Goal: Information Seeking & Learning: Compare options

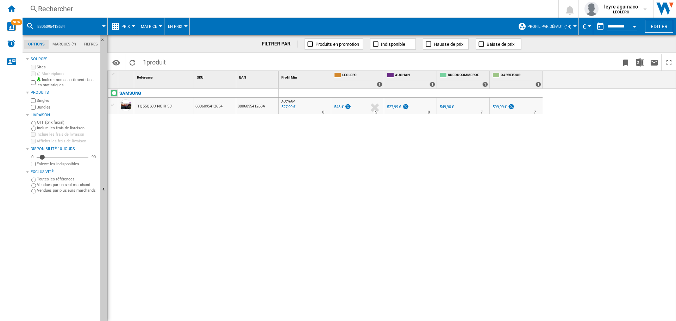
click at [242, 7] on div "Rechercher" at bounding box center [289, 9] width 502 height 10
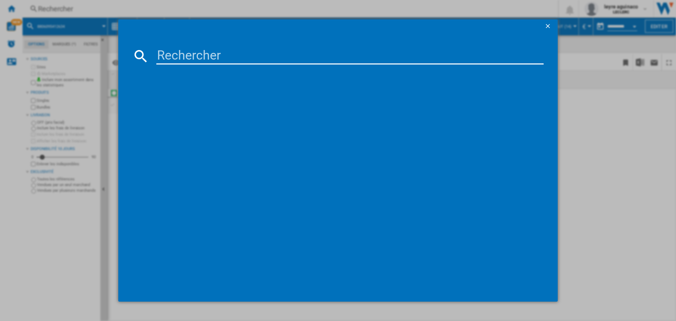
drag, startPoint x: 249, startPoint y: 59, endPoint x: 267, endPoint y: 51, distance: 19.8
click at [249, 59] on input at bounding box center [349, 56] width 387 height 17
type input "8806095539287"
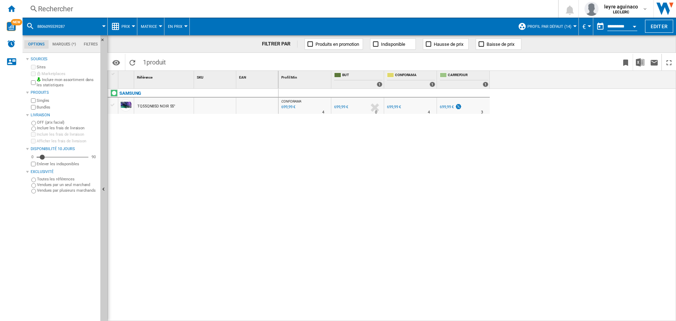
click at [296, 14] on div "Rechercher Rechercher 0 [PERSON_NAME] [PERSON_NAME] Mes paramètres Se déconnect…" at bounding box center [349, 9] width 653 height 18
click at [268, 7] on div "Rechercher" at bounding box center [289, 9] width 502 height 10
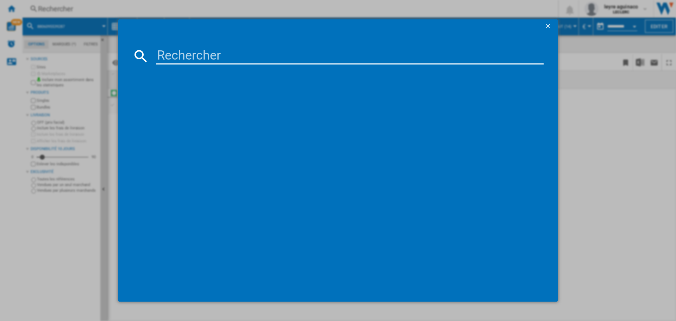
click at [269, 58] on input at bounding box center [349, 56] width 387 height 17
type input "8806095491097"
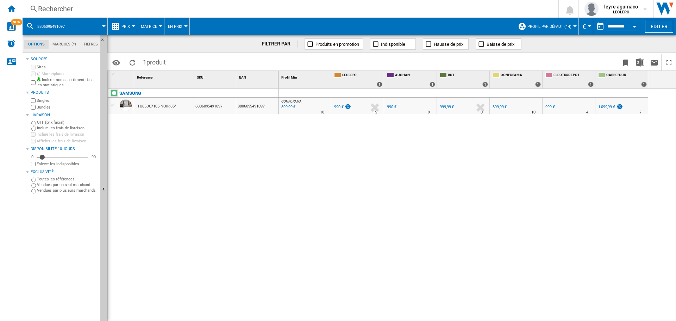
click at [338, 109] on div "990 €" at bounding box center [339, 107] width 10 height 5
click at [273, 7] on div "Rechercher" at bounding box center [289, 9] width 502 height 10
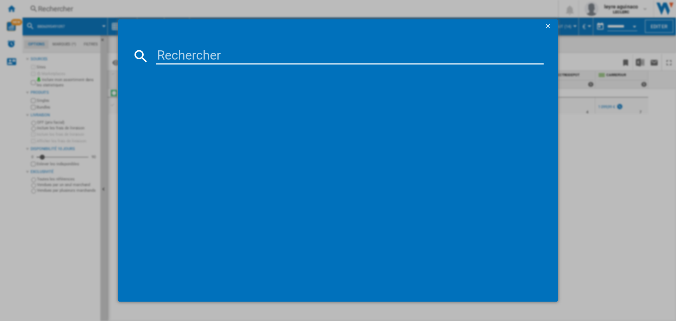
click at [271, 55] on input at bounding box center [349, 56] width 387 height 17
type input "8806095491097"
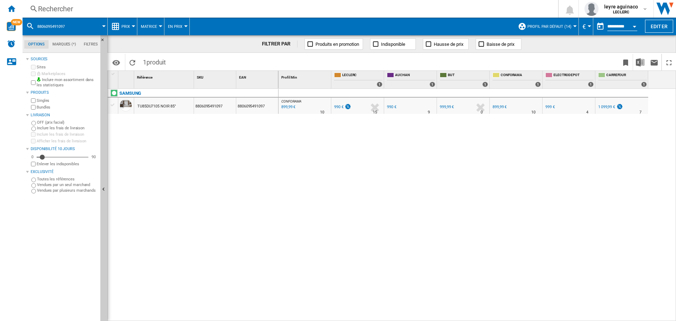
click at [378, 11] on div "Rechercher" at bounding box center [289, 9] width 502 height 10
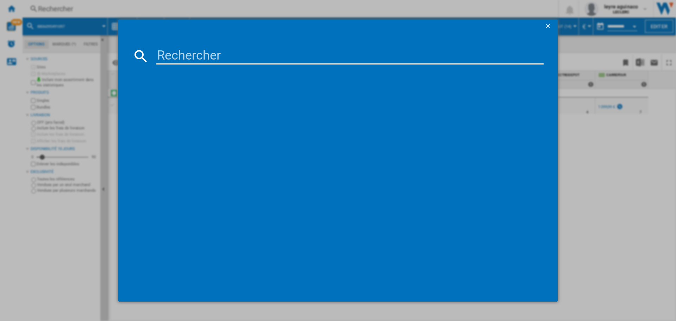
drag, startPoint x: 321, startPoint y: 65, endPoint x: 321, endPoint y: 60, distance: 5.3
click at [321, 63] on md-dialog-content at bounding box center [337, 167] width 439 height 268
click at [321, 52] on input at bounding box center [349, 56] width 387 height 17
paste input "8806097057512"
type input "8806097057512"
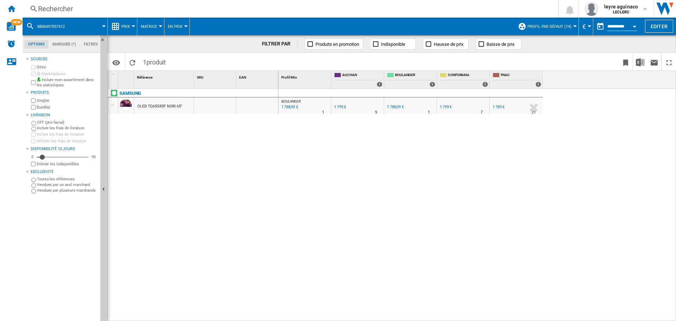
click at [223, 10] on div "Rechercher" at bounding box center [289, 9] width 502 height 10
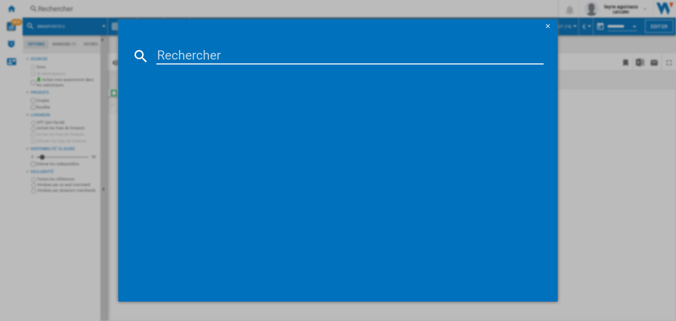
click at [218, 55] on input at bounding box center [349, 56] width 387 height 17
click at [271, 57] on input at bounding box center [349, 56] width 387 height 17
paste input "8806097057512"
type input "8806097057512"
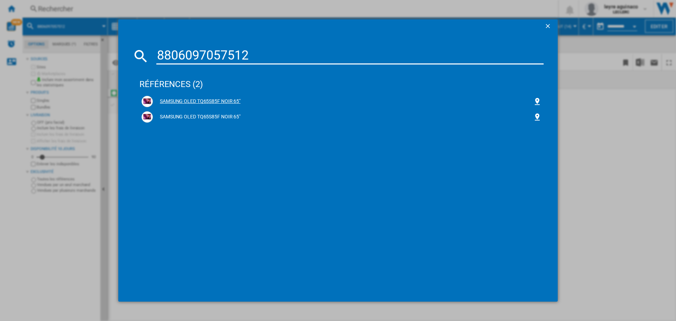
click at [201, 99] on div "SAMSUNG OLED TQ65S85F NOIR 65"" at bounding box center [343, 101] width 380 height 7
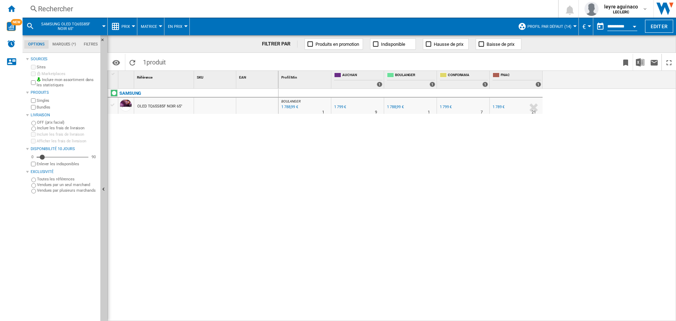
drag, startPoint x: 202, startPoint y: 3, endPoint x: 202, endPoint y: 7, distance: 4.6
click at [202, 4] on div "Rechercher Rechercher 0 [PERSON_NAME] [PERSON_NAME] Mes paramètres Se déconnect…" at bounding box center [349, 9] width 653 height 18
click at [200, 15] on div "Rechercher Rechercher 0 [PERSON_NAME] [PERSON_NAME] Mes paramètres Se déconnect…" at bounding box center [349, 9] width 653 height 18
click at [201, 10] on div "Rechercher" at bounding box center [289, 9] width 502 height 10
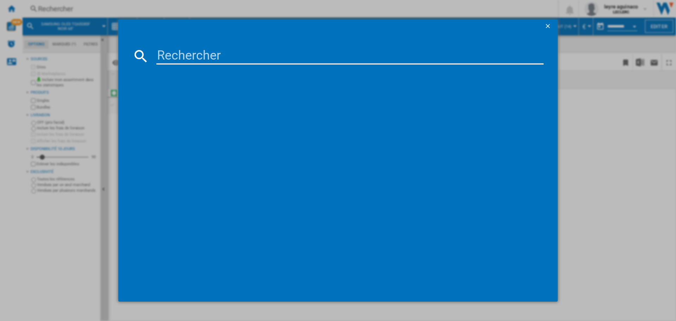
drag, startPoint x: 200, startPoint y: 53, endPoint x: 213, endPoint y: 50, distance: 13.4
click at [201, 53] on input at bounding box center [349, 56] width 387 height 17
type input "8806097122258"
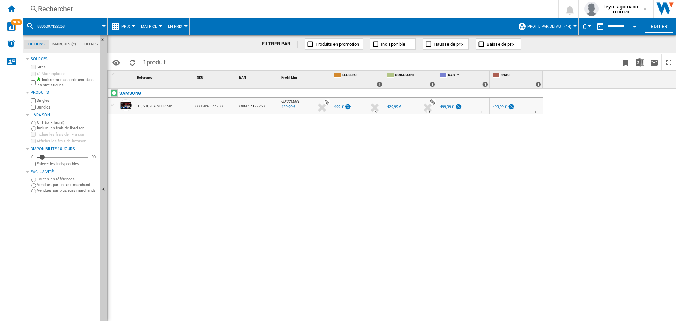
click at [340, 106] on div "499 €" at bounding box center [339, 107] width 10 height 5
drag, startPoint x: 204, startPoint y: 9, endPoint x: 214, endPoint y: 43, distance: 35.3
click at [206, 14] on div "Rechercher Rechercher 0 [PERSON_NAME] [PERSON_NAME] Mes paramètres Se déconnect…" at bounding box center [349, 9] width 653 height 18
click at [232, 8] on div "Rechercher" at bounding box center [289, 9] width 502 height 10
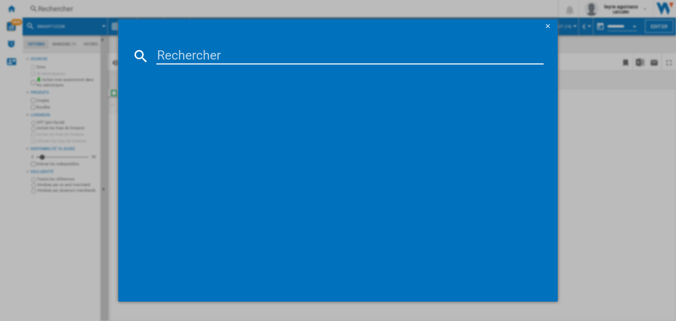
click at [227, 60] on input at bounding box center [349, 56] width 387 height 17
type input "8806097122579"
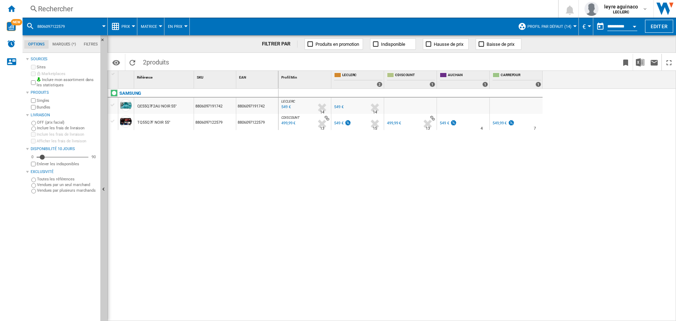
click at [341, 124] on div "549 €" at bounding box center [339, 123] width 10 height 5
click at [227, 15] on div "Rechercher Rechercher 0 [PERSON_NAME] [PERSON_NAME] Mes paramètres Se déconnect…" at bounding box center [349, 9] width 653 height 18
click at [237, 8] on div "Rechercher" at bounding box center [289, 9] width 502 height 10
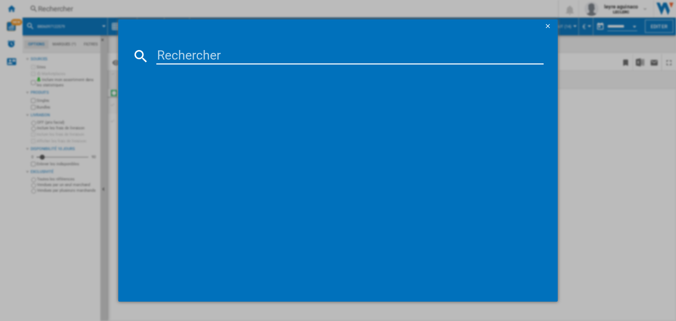
click at [236, 51] on input at bounding box center [349, 56] width 387 height 17
type input "8806097251767"
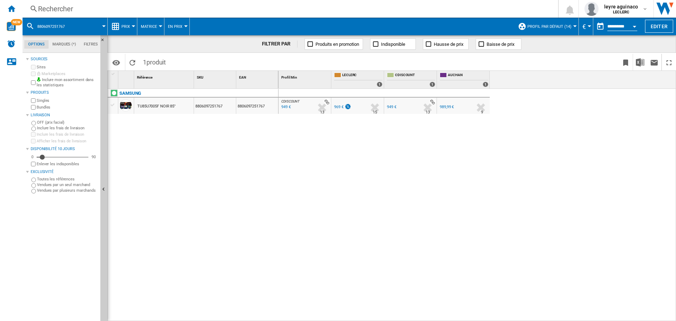
click at [339, 108] on div "969 €" at bounding box center [339, 107] width 10 height 5
click at [232, 11] on div "Rechercher" at bounding box center [289, 9] width 502 height 10
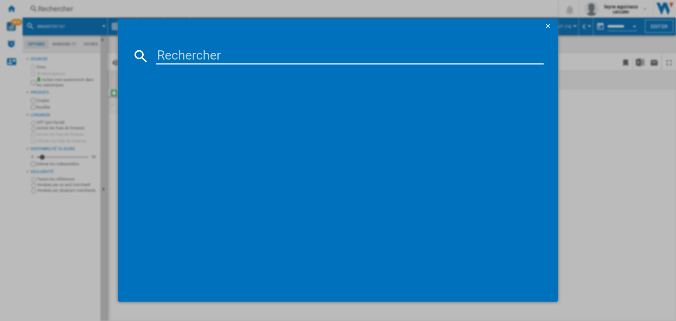
click at [236, 58] on input at bounding box center [349, 56] width 387 height 17
type input "8806097110903"
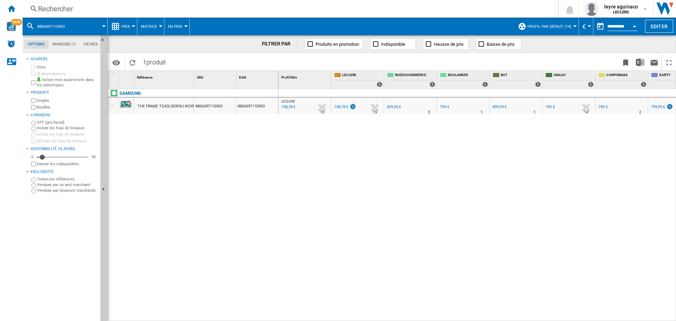
click at [337, 110] on div "748,78 €" at bounding box center [344, 107] width 23 height 7
click at [211, 10] on div "Rechercher" at bounding box center [289, 9] width 502 height 10
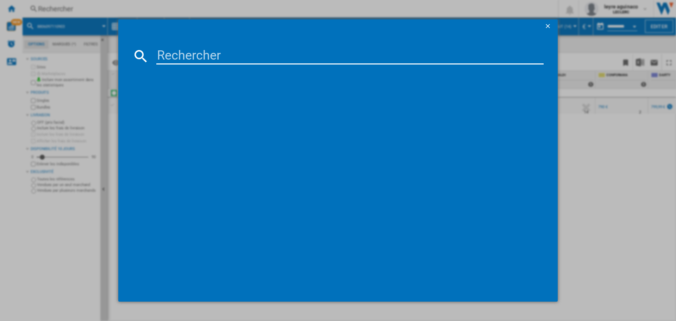
click at [221, 52] on input at bounding box center [349, 56] width 387 height 17
type input "8806095973517"
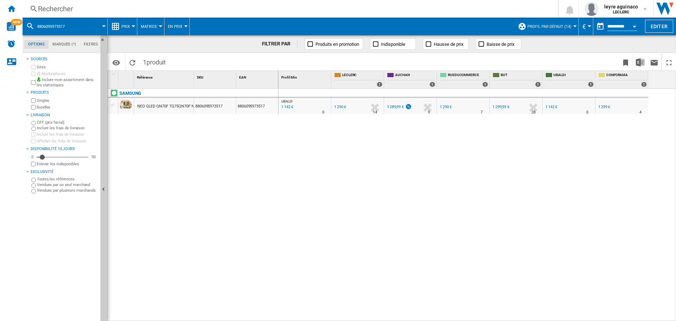
click at [399, 158] on div "UBALDI : UBALDI -11.5 % 1 142 € % N/A 0 UBALDI : UBALDI FR LECLERC 0.0 % 1 290 …" at bounding box center [478, 205] width 398 height 232
click at [394, 109] on div "1 289,99 €" at bounding box center [399, 107] width 26 height 7
click at [344, 105] on div "1 290 €" at bounding box center [340, 107] width 12 height 5
click at [208, 4] on div "Rechercher Rechercher 0 [PERSON_NAME] [PERSON_NAME] Mes paramètres Se déconnect…" at bounding box center [349, 9] width 653 height 18
click at [215, 9] on div "Rechercher" at bounding box center [289, 9] width 502 height 10
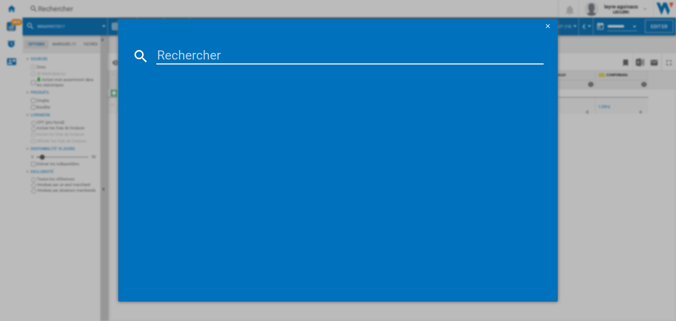
click at [220, 56] on input at bounding box center [349, 56] width 387 height 17
type input "7640186962964"
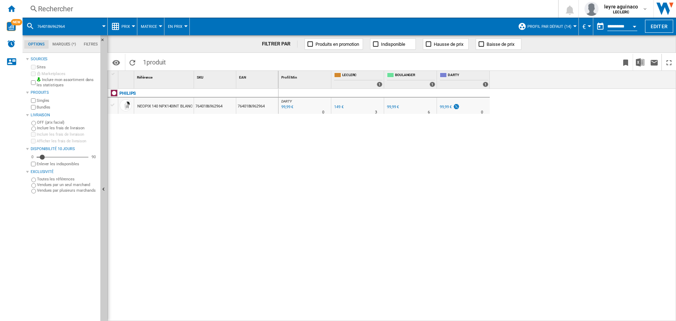
click at [286, 106] on div "99,99 €" at bounding box center [286, 107] width 13 height 7
click at [170, 14] on div "Rechercher Rechercher 0 [PERSON_NAME] [PERSON_NAME] Mes paramètres Se déconnect…" at bounding box center [349, 9] width 653 height 18
click at [176, 8] on div "Rechercher" at bounding box center [289, 9] width 502 height 10
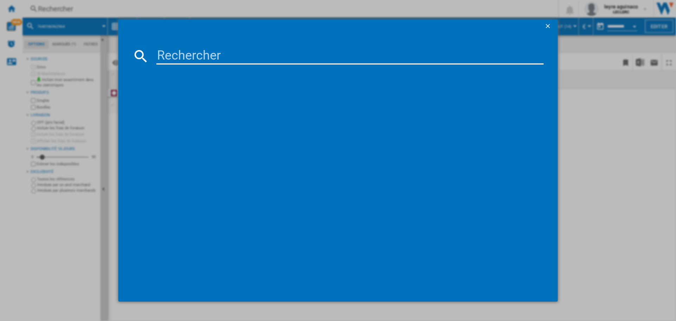
click at [177, 48] on input at bounding box center [349, 56] width 387 height 17
click at [65, 8] on div at bounding box center [338, 160] width 676 height 321
drag, startPoint x: 205, startPoint y: 51, endPoint x: 207, endPoint y: 56, distance: 4.7
click at [207, 54] on input at bounding box center [349, 56] width 387 height 17
paste input "6942351417042"
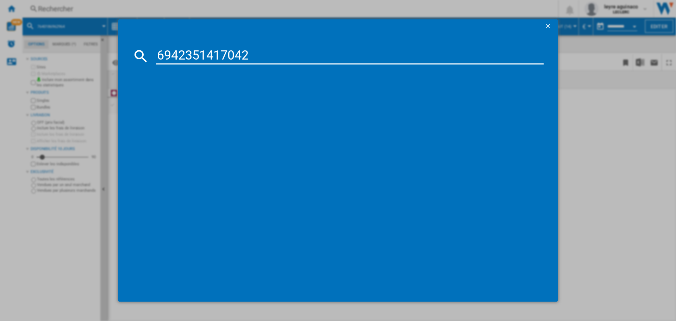
type input "6942351417042"
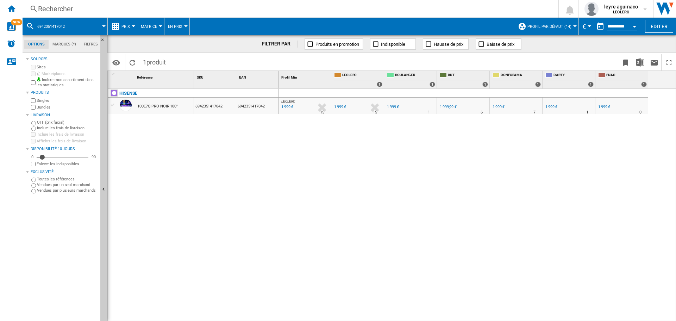
click at [246, 10] on div "Rechercher" at bounding box center [289, 9] width 502 height 10
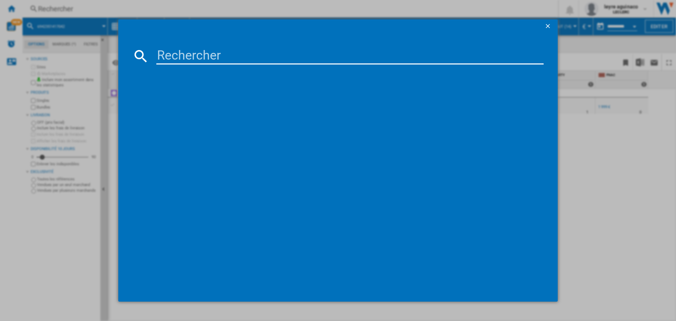
click at [257, 50] on input at bounding box center [349, 56] width 387 height 17
type input "5901292526047"
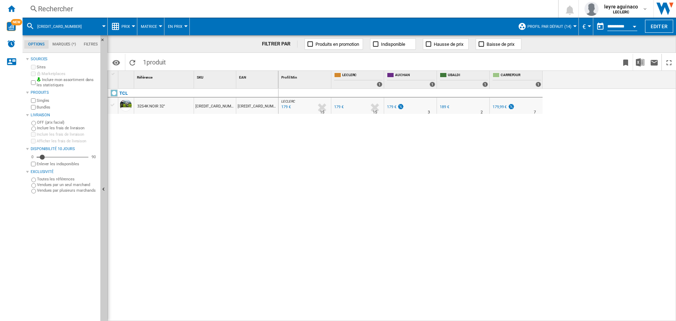
click at [272, 4] on div "Rechercher" at bounding box center [289, 9] width 502 height 10
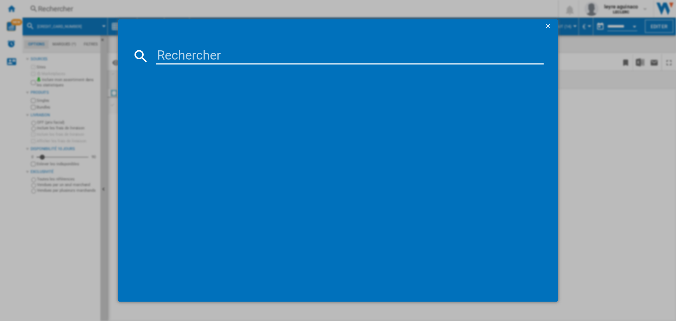
drag, startPoint x: 258, startPoint y: 55, endPoint x: 270, endPoint y: 60, distance: 12.8
click at [258, 55] on input at bounding box center [349, 56] width 387 height 17
type input "6942351418032"
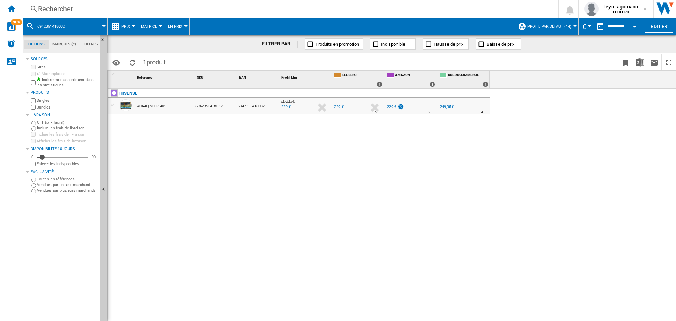
drag, startPoint x: 206, startPoint y: 4, endPoint x: 214, endPoint y: 11, distance: 10.5
click at [207, 5] on div "Rechercher Rechercher 0 [PERSON_NAME] [PERSON_NAME] Mes paramètres Se déconnect…" at bounding box center [349, 9] width 653 height 18
click at [215, 11] on div "Rechercher" at bounding box center [289, 9] width 502 height 10
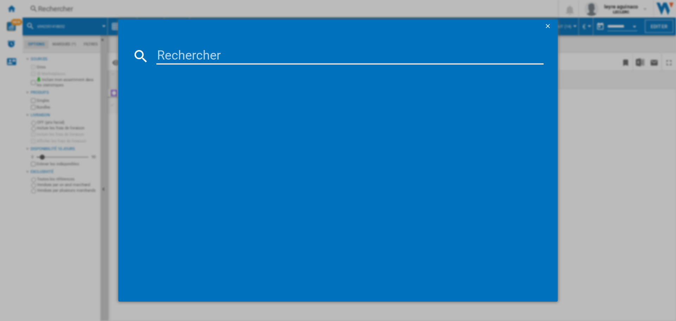
paste input "6942351417042"
type input "6942351417042"
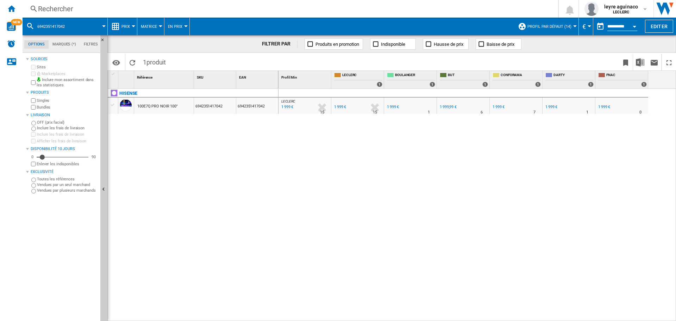
click at [323, 11] on div "Rechercher" at bounding box center [289, 9] width 502 height 10
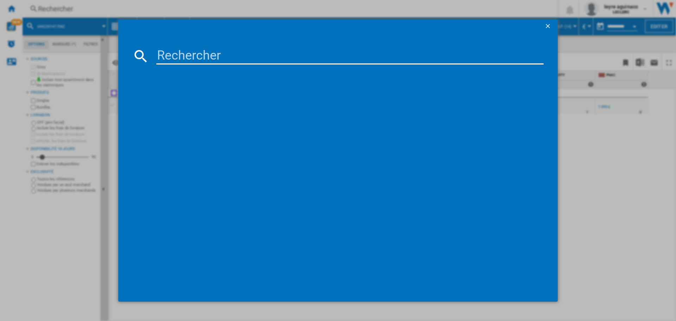
drag, startPoint x: 299, startPoint y: 56, endPoint x: 312, endPoint y: 57, distance: 12.7
click at [301, 57] on input at bounding box center [349, 56] width 387 height 17
type input "8718863046234"
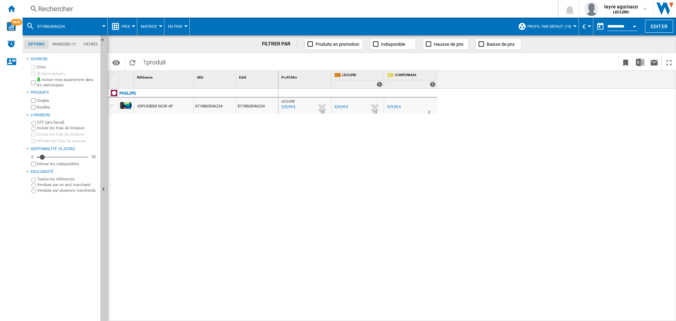
click at [258, 11] on div "Rechercher" at bounding box center [289, 9] width 502 height 10
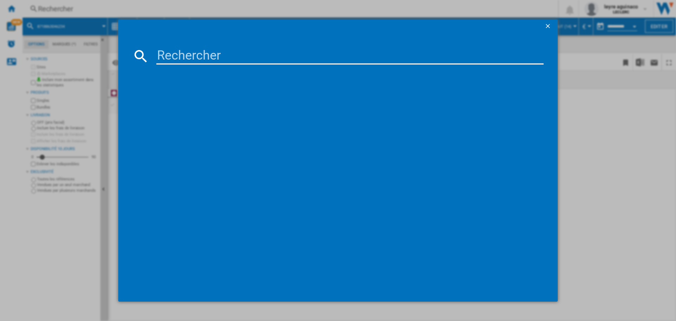
click at [259, 52] on input at bounding box center [349, 56] width 387 height 17
type input "8718863046265"
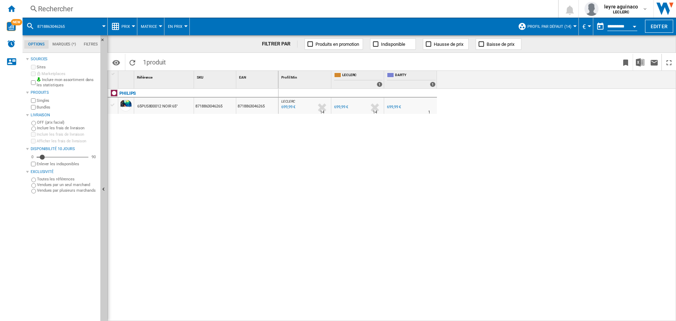
click at [264, 9] on div "Rechercher" at bounding box center [289, 9] width 502 height 10
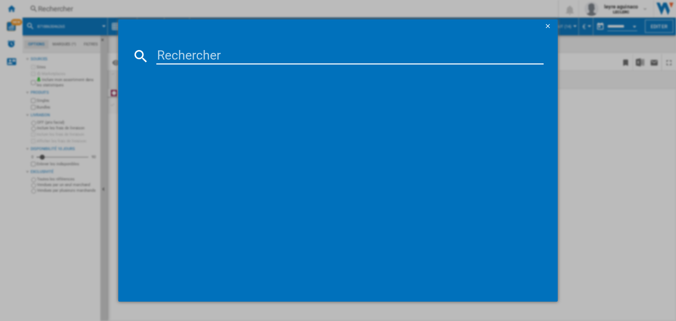
click at [269, 58] on input at bounding box center [349, 56] width 387 height 17
type input "8718863048177"
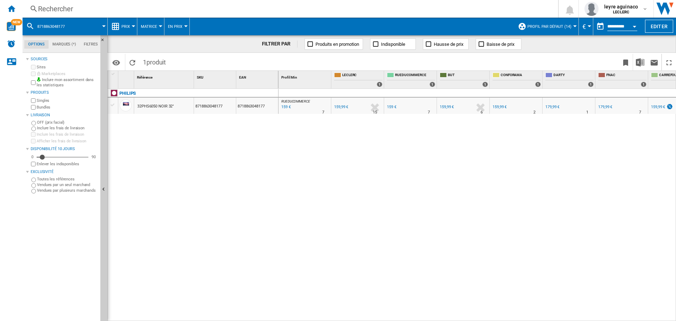
click at [202, 10] on div "Rechercher" at bounding box center [289, 9] width 502 height 10
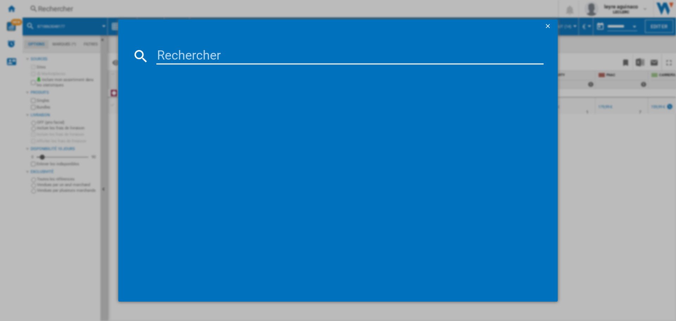
drag, startPoint x: 212, startPoint y: 58, endPoint x: 236, endPoint y: 65, distance: 25.1
click at [213, 58] on input at bounding box center [349, 56] width 387 height 17
type input "8806097057529"
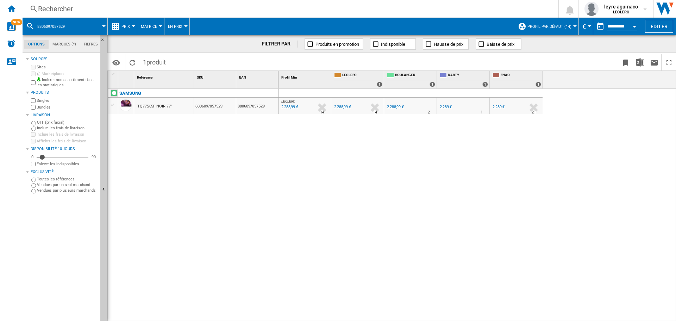
click at [396, 104] on div "2 288,99 €" at bounding box center [395, 107] width 18 height 7
click at [13, 24] on span "NEW" at bounding box center [16, 22] width 11 height 6
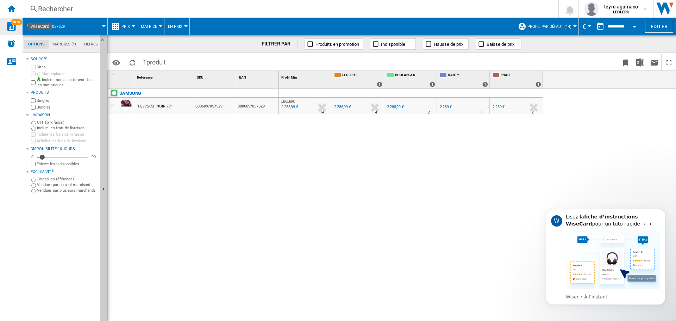
click at [215, 10] on div "Rechercher" at bounding box center [289, 9] width 502 height 10
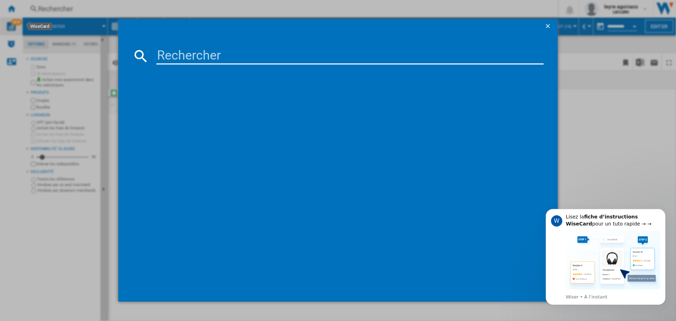
click at [232, 58] on input at bounding box center [349, 56] width 387 height 17
type input "8806095540269"
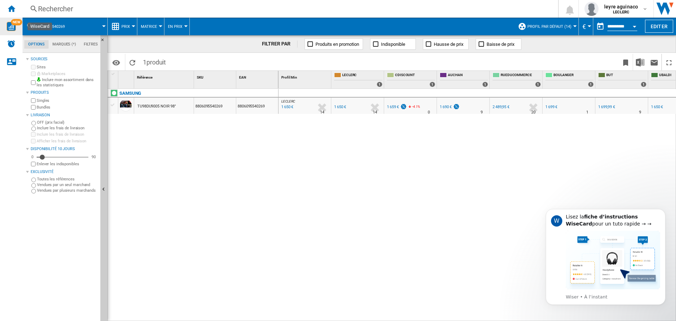
click at [338, 105] on div "1 650 €" at bounding box center [340, 107] width 12 height 5
click at [392, 106] on div "1 659 €" at bounding box center [393, 107] width 12 height 5
click at [224, 10] on div "Rechercher" at bounding box center [289, 9] width 502 height 10
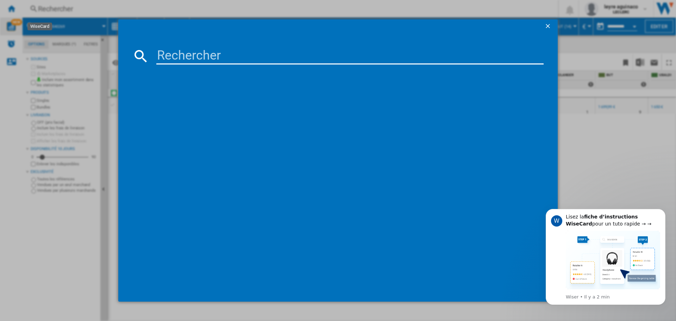
click at [243, 58] on input at bounding box center [349, 56] width 387 height 17
type input "5901292525958"
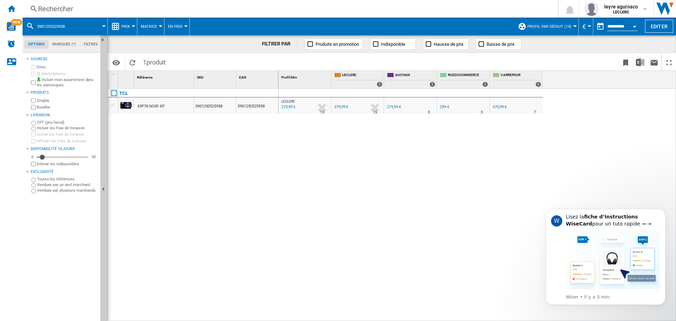
click at [298, 11] on div "Rechercher" at bounding box center [289, 9] width 502 height 10
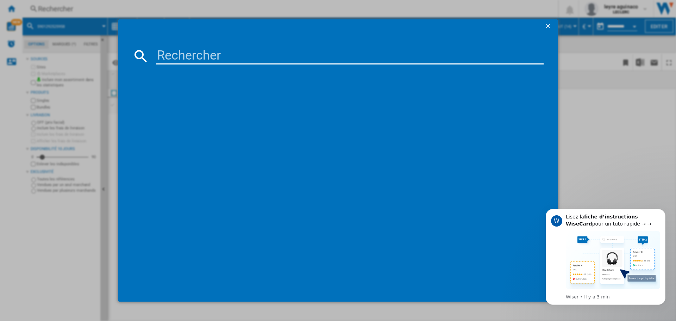
click at [306, 55] on input at bounding box center [349, 56] width 387 height 17
paste input "5901292525859"
type input "5901292525859"
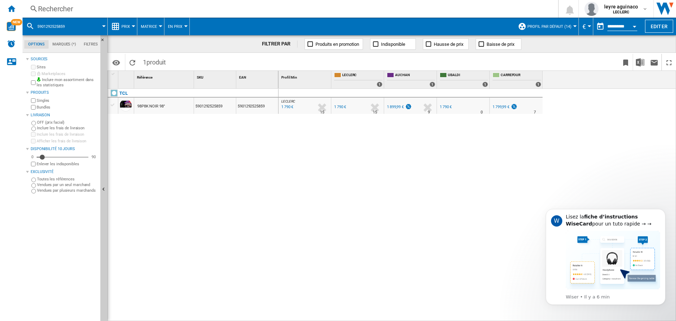
click at [222, 9] on div "Rechercher" at bounding box center [289, 9] width 502 height 10
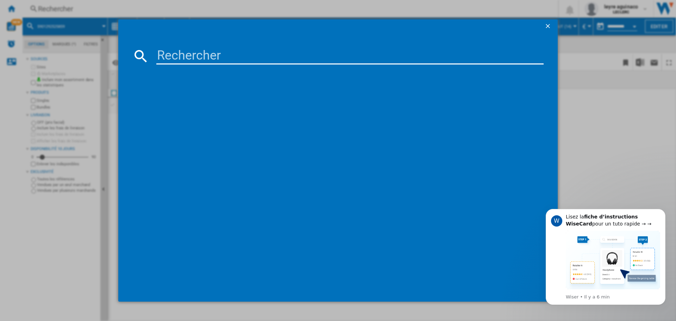
click at [227, 59] on input at bounding box center [349, 56] width 387 height 17
type input "[CREDIT_CARD_NUMBER]"
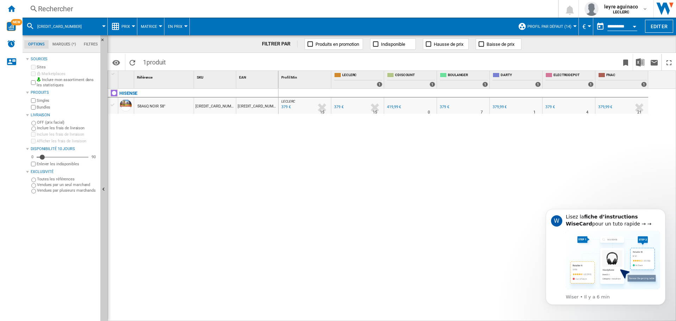
click at [335, 105] on div "379 €" at bounding box center [339, 107] width 10 height 5
click at [225, 12] on div "Rechercher" at bounding box center [289, 9] width 502 height 10
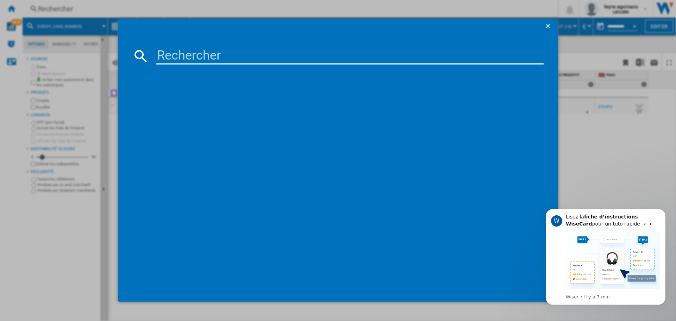
click at [258, 53] on input at bounding box center [349, 56] width 387 height 17
type input "6942351415406"
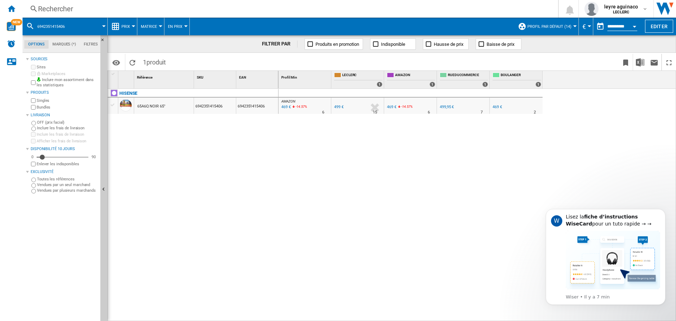
click at [232, 6] on div "Rechercher" at bounding box center [289, 9] width 502 height 10
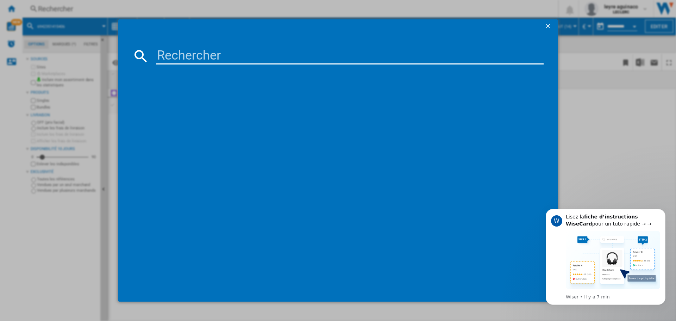
click at [234, 50] on input at bounding box center [349, 56] width 387 height 17
type input "6942351415406"
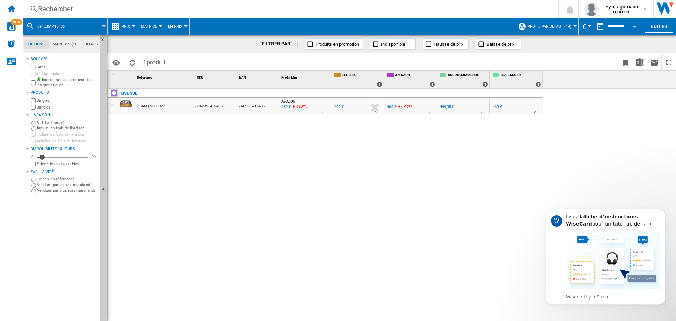
click at [395, 109] on div "469 €" at bounding box center [392, 107] width 10 height 5
click at [498, 106] on div "469 €" at bounding box center [498, 107] width 10 height 5
click at [220, 5] on div "Rechercher" at bounding box center [289, 9] width 502 height 10
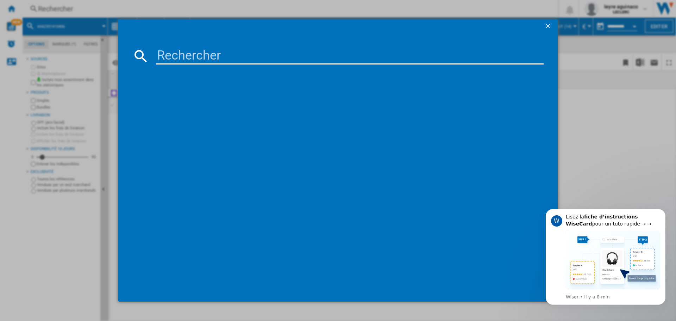
click at [246, 46] on md-dialog-content at bounding box center [337, 167] width 439 height 268
click at [246, 55] on input at bounding box center [349, 56] width 387 height 17
paste input "6942351421032"
type input "6942351421032"
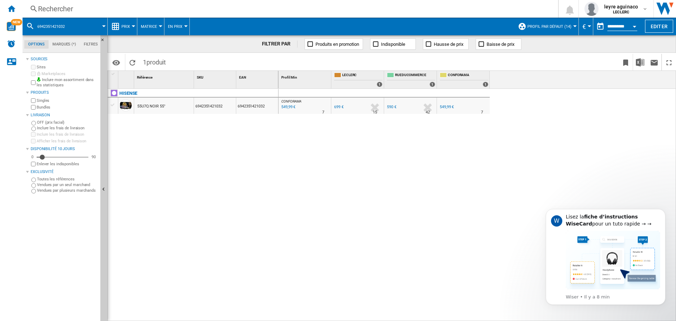
click at [291, 106] on div "549,99 €" at bounding box center [287, 107] width 15 height 7
click at [234, 11] on div "Rechercher" at bounding box center [289, 9] width 502 height 10
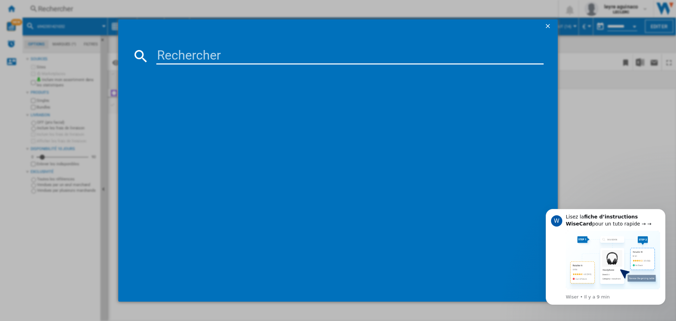
drag, startPoint x: 244, startPoint y: 58, endPoint x: 275, endPoint y: 50, distance: 31.6
click at [251, 58] on input at bounding box center [349, 56] width 387 height 17
type input "8806096339275"
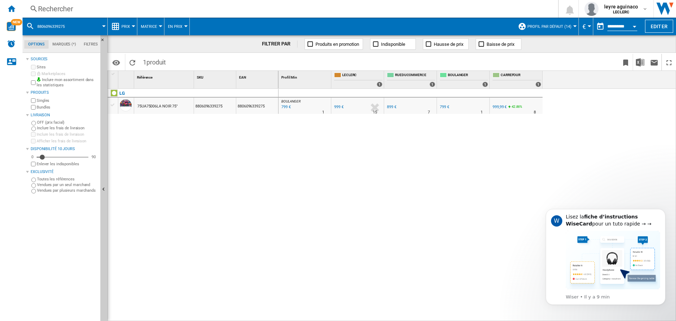
click at [443, 107] on div "799 €" at bounding box center [445, 107] width 10 height 5
click at [218, 11] on div "Rechercher" at bounding box center [289, 9] width 502 height 10
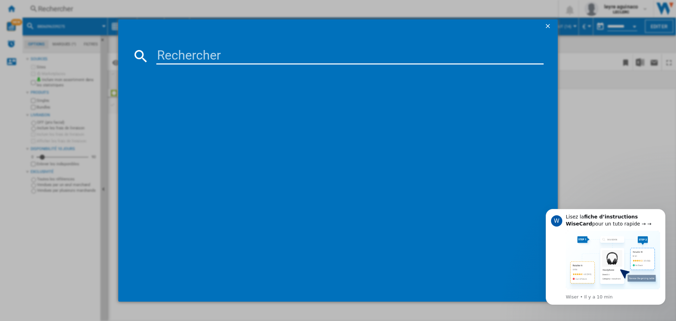
drag, startPoint x: 221, startPoint y: 54, endPoint x: 225, endPoint y: 57, distance: 4.8
click at [223, 55] on input at bounding box center [349, 56] width 387 height 17
type input "8806097238218"
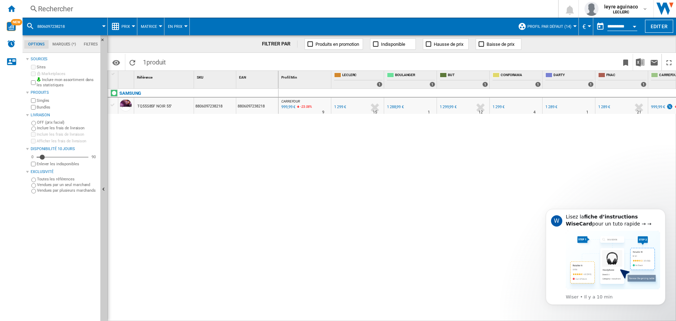
click at [282, 107] on div "999,99 €" at bounding box center [287, 107] width 15 height 7
click at [626, 27] on input "**********" at bounding box center [622, 27] width 30 height 6
click at [635, 28] on button "Open calendar" at bounding box center [634, 25] width 13 height 13
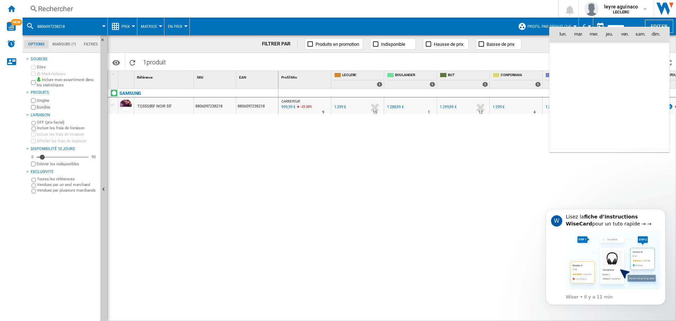
scroll to position [3359, 0]
click at [597, 77] on span "8" at bounding box center [594, 80] width 14 height 14
type input "**********"
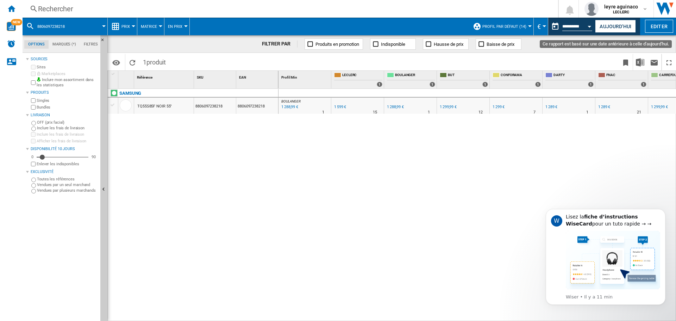
click at [591, 23] on button "Open calendar" at bounding box center [589, 25] width 13 height 13
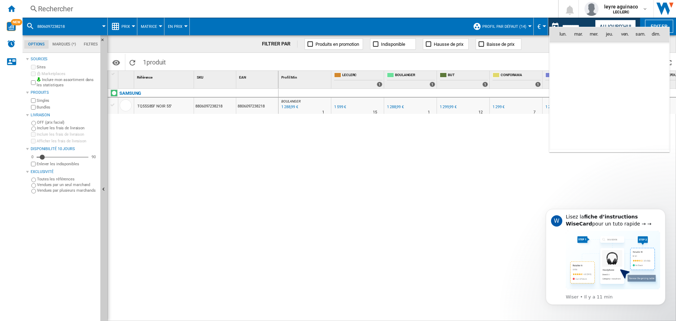
scroll to position [3359, 0]
click at [639, 81] on span "11" at bounding box center [640, 80] width 14 height 14
type input "**********"
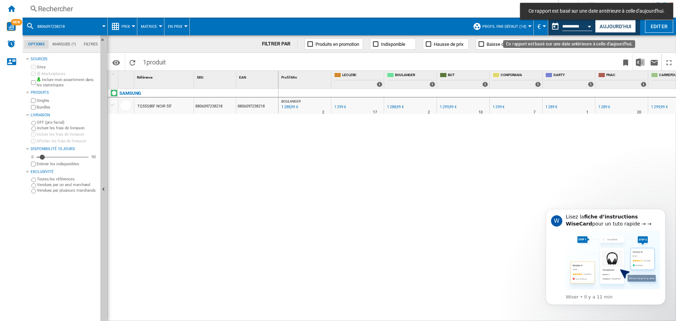
click at [591, 24] on button "Open calendar" at bounding box center [589, 25] width 13 height 13
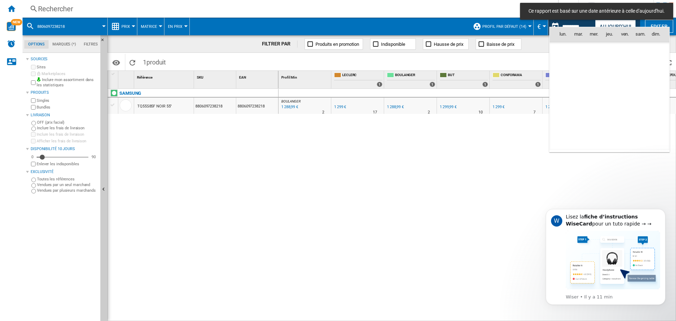
scroll to position [3359, 0]
click at [580, 93] on span "14" at bounding box center [578, 96] width 14 height 14
type input "**********"
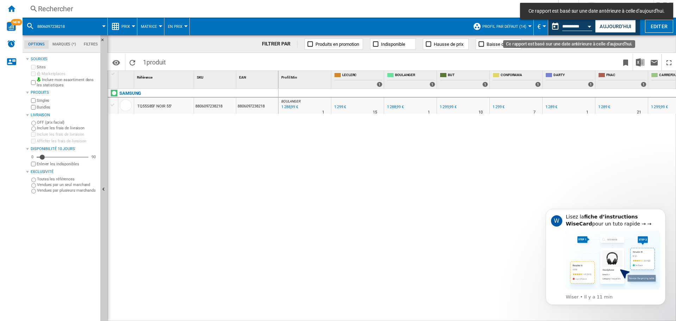
click at [593, 26] on button "Open calendar" at bounding box center [589, 25] width 13 height 13
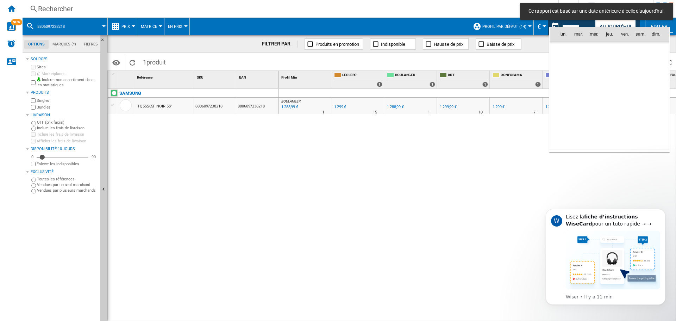
scroll to position [3359, 0]
click at [594, 98] on span "15" at bounding box center [594, 95] width 15 height 15
type input "**********"
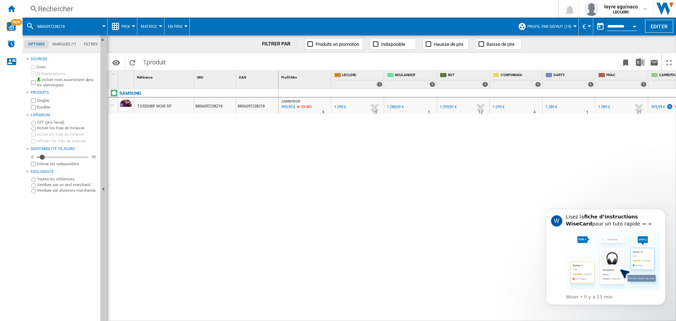
click at [286, 107] on div "999,99 €" at bounding box center [287, 107] width 15 height 7
click at [216, 5] on div "Rechercher" at bounding box center [289, 9] width 502 height 10
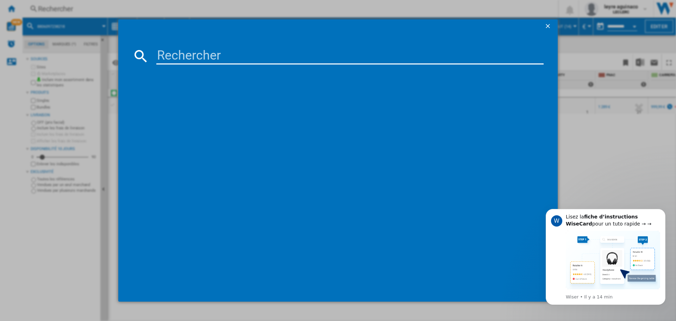
click at [232, 53] on input at bounding box center [349, 56] width 387 height 17
type input "5901292525798"
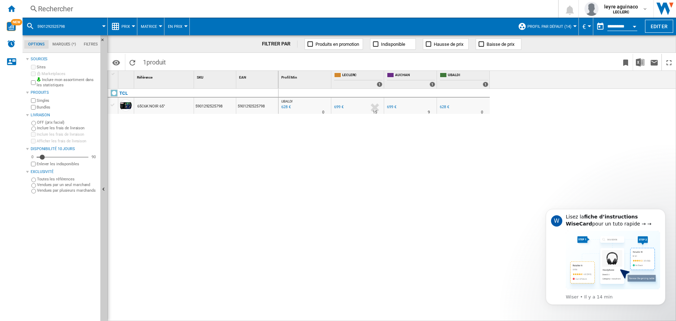
click at [283, 105] on div "628 €" at bounding box center [285, 107] width 11 height 7
drag, startPoint x: 222, startPoint y: 7, endPoint x: 253, endPoint y: 42, distance: 45.9
click at [229, 14] on div "Rechercher Rechercher 0 [PERSON_NAME] [PERSON_NAME] Mes paramètres Se déconnect…" at bounding box center [349, 9] width 653 height 18
click at [259, 8] on div "Rechercher" at bounding box center [289, 9] width 502 height 10
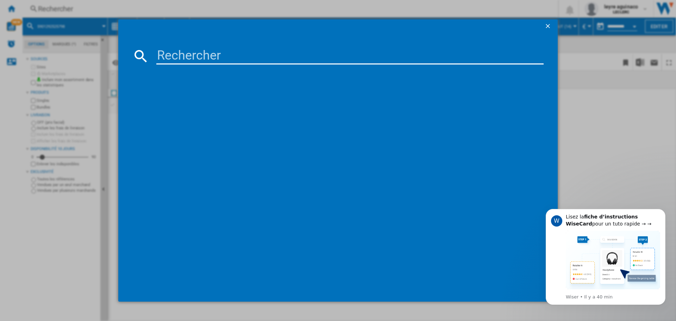
click at [256, 64] on input at bounding box center [349, 56] width 387 height 17
click at [258, 52] on input at bounding box center [349, 56] width 387 height 17
type input "8806097251880"
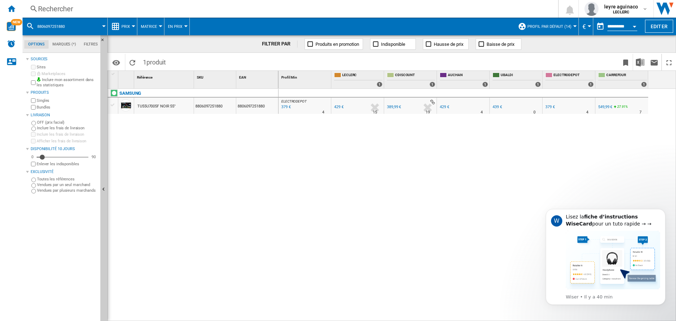
click at [283, 106] on div "379 €" at bounding box center [285, 107] width 11 height 7
click at [207, 4] on div "Rechercher Rechercher 0 [PERSON_NAME] [PERSON_NAME] Mes paramètres Se déconnect…" at bounding box center [349, 9] width 653 height 18
click at [213, 12] on div "Rechercher" at bounding box center [289, 9] width 502 height 10
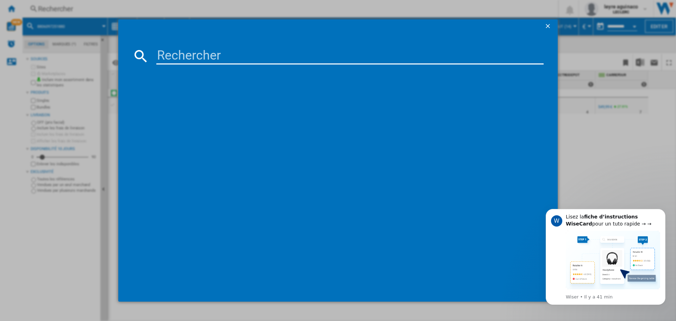
click at [234, 54] on input at bounding box center [349, 56] width 387 height 17
type input "8806096181683"
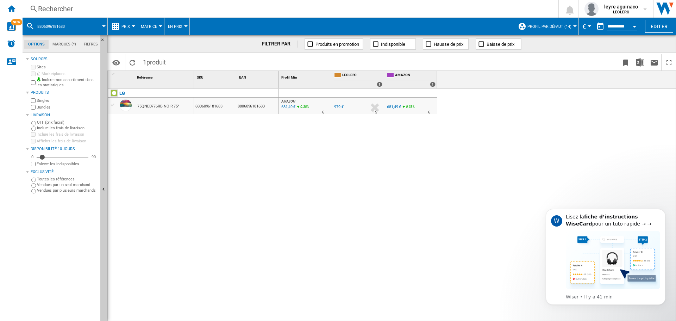
click at [350, 132] on div "AMAZON : FR AMAZON -30.4 % 681,49 € 0.38 % N/A 6 AMAZON : FR AMAZON FR [PERSON_…" at bounding box center [478, 205] width 398 height 232
click at [387, 106] on div "681,49 €" at bounding box center [394, 107] width 14 height 5
click at [224, 12] on div "Rechercher" at bounding box center [289, 9] width 502 height 10
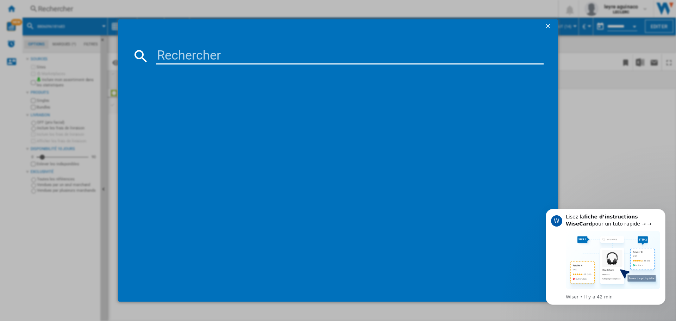
drag, startPoint x: 245, startPoint y: 51, endPoint x: 247, endPoint y: 56, distance: 5.2
click at [247, 54] on input at bounding box center [349, 56] width 387 height 17
type input "3760340883639"
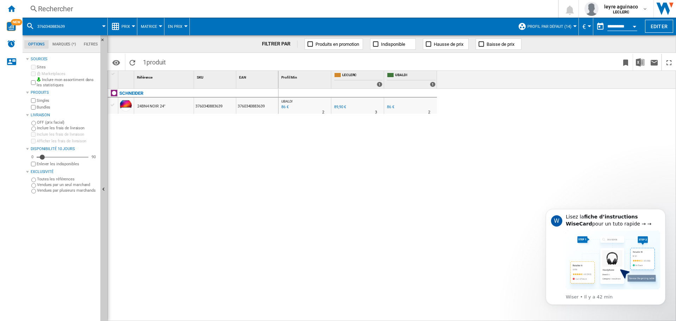
click at [282, 108] on div "86 €" at bounding box center [284, 107] width 8 height 7
click at [220, 6] on div "Rechercher" at bounding box center [289, 9] width 502 height 10
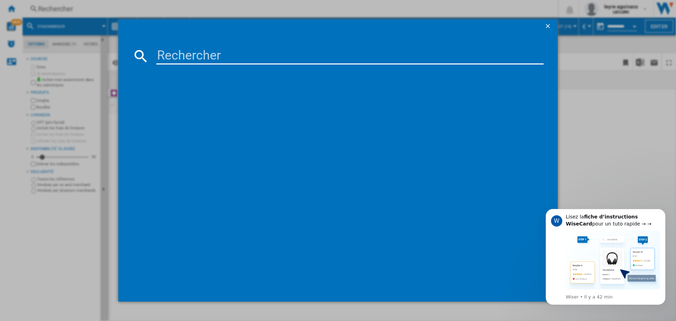
click at [258, 55] on input at bounding box center [349, 56] width 387 height 17
type input "8806097251743"
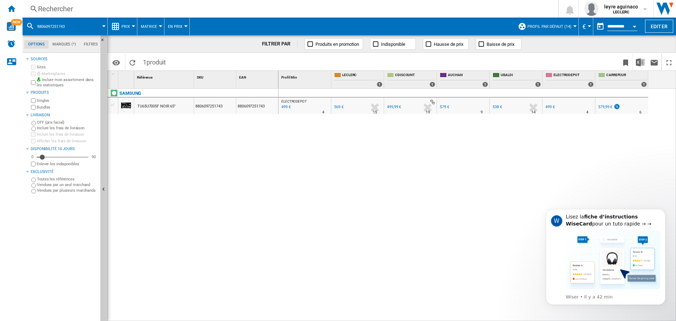
click at [281, 104] on div "499 €" at bounding box center [285, 107] width 11 height 7
click at [340, 107] on div "569 €" at bounding box center [339, 107] width 10 height 5
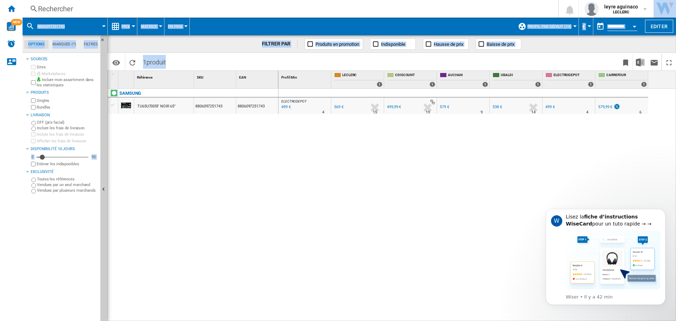
drag, startPoint x: 564, startPoint y: 133, endPoint x: 379, endPoint y: 138, distance: 185.3
click at [676, 114] on html "In order to access Insight, please log out and log in again OK NEW Rechercher R…" at bounding box center [338, 160] width 676 height 321
click at [365, 137] on div "ELECTRODEPOT : FR ELECTRODEPOT -12.3 % 499 € % N/A 4 ELECTRODEPOT : FR ELECTROD…" at bounding box center [478, 205] width 398 height 232
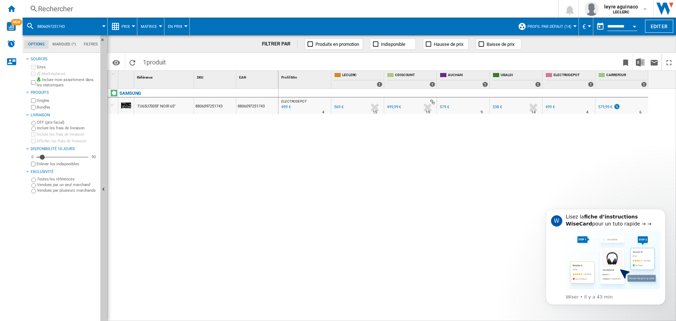
click at [342, 148] on div "ELECTRODEPOT : FR ELECTRODEPOT -12.3 % 499 € % N/A 4 ELECTRODEPOT : FR ELECTROD…" at bounding box center [478, 205] width 398 height 232
click at [292, 11] on div "Rechercher" at bounding box center [289, 9] width 502 height 10
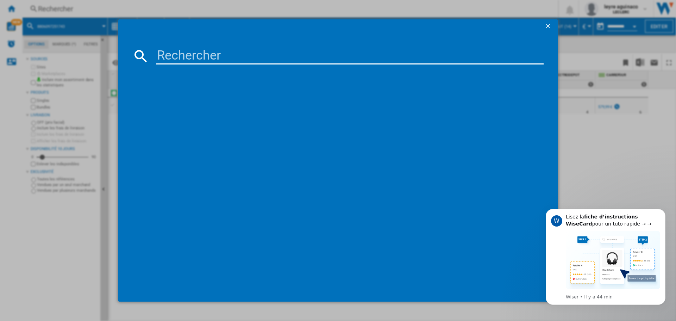
click at [289, 58] on input at bounding box center [349, 56] width 387 height 17
type input "8806094908695"
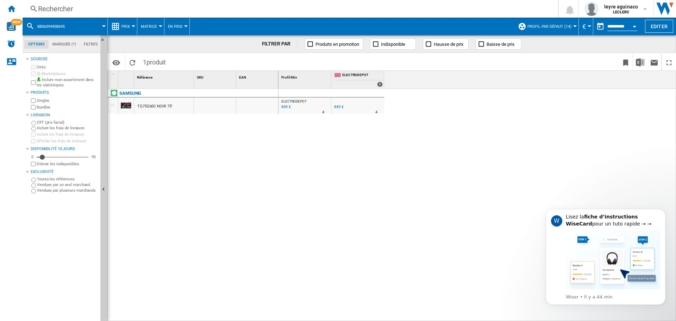
click at [338, 106] on div "849 €" at bounding box center [339, 107] width 10 height 5
click at [302, 10] on div "Rechercher" at bounding box center [289, 9] width 502 height 10
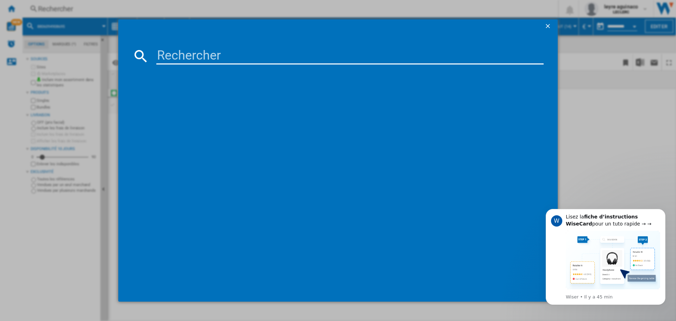
click at [300, 58] on input at bounding box center [349, 56] width 387 height 17
type input "8806091926623"
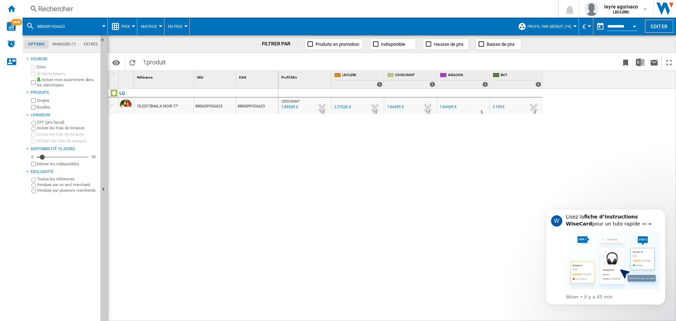
click at [253, 14] on div "Rechercher Rechercher 0 [PERSON_NAME] [PERSON_NAME] Mes paramètres Se déconnect…" at bounding box center [349, 9] width 653 height 18
click at [253, 11] on div "Rechercher" at bounding box center [289, 9] width 502 height 10
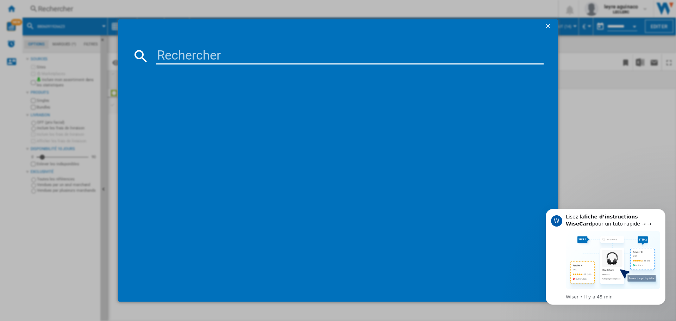
click at [269, 52] on input at bounding box center [349, 56] width 387 height 17
type input "8718863041857"
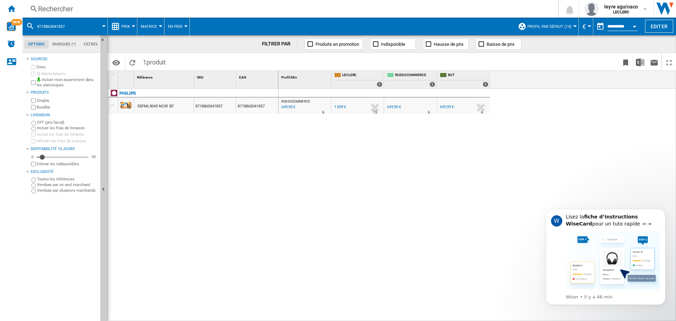
click at [134, 159] on div "PHILIPS 55PML9049 NOIR 55" 8718863041857 8718863041857" at bounding box center [193, 203] width 171 height 229
